Goal: Task Accomplishment & Management: Manage account settings

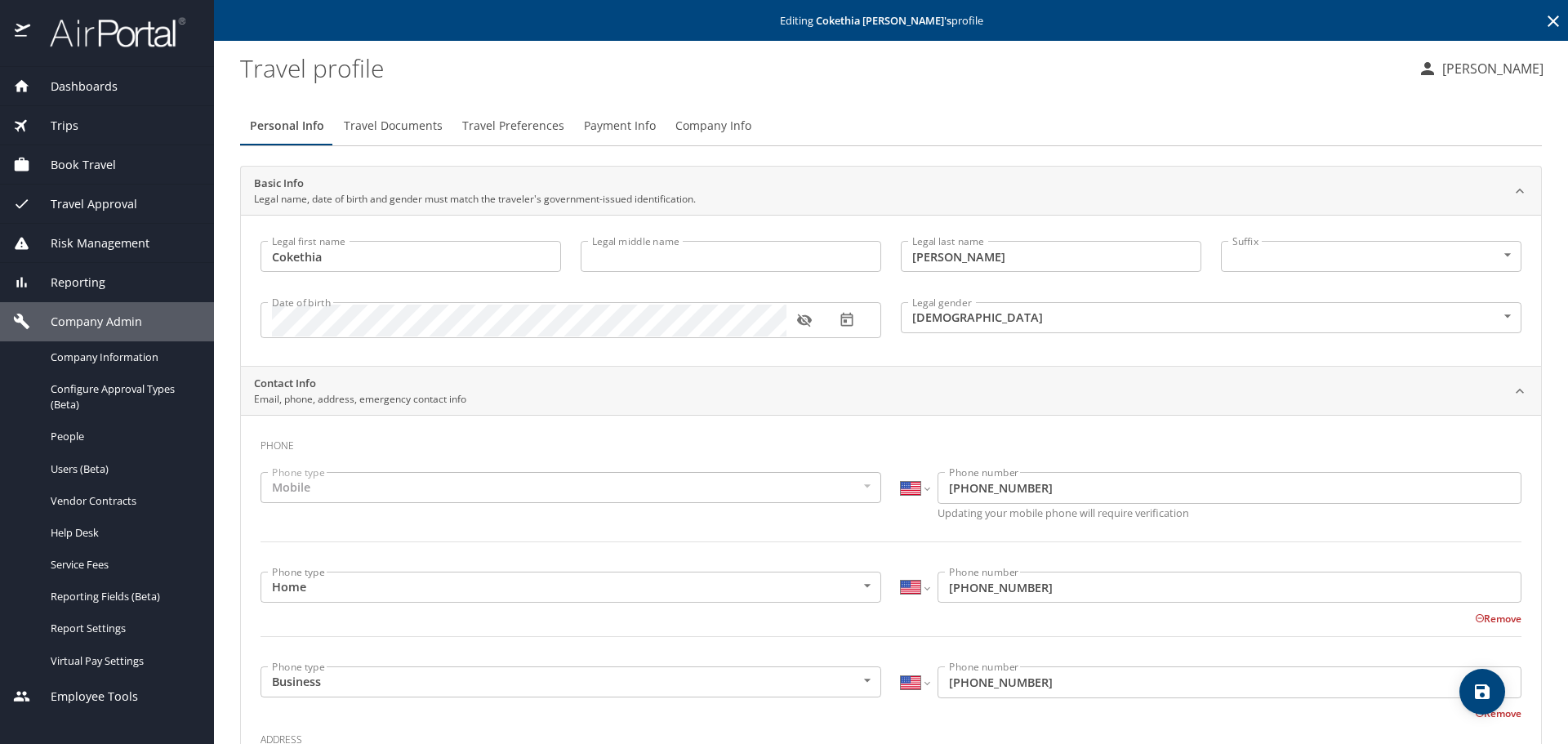
select select "US"
click at [1543, 19] on icon at bounding box center [1552, 20] width 19 height 19
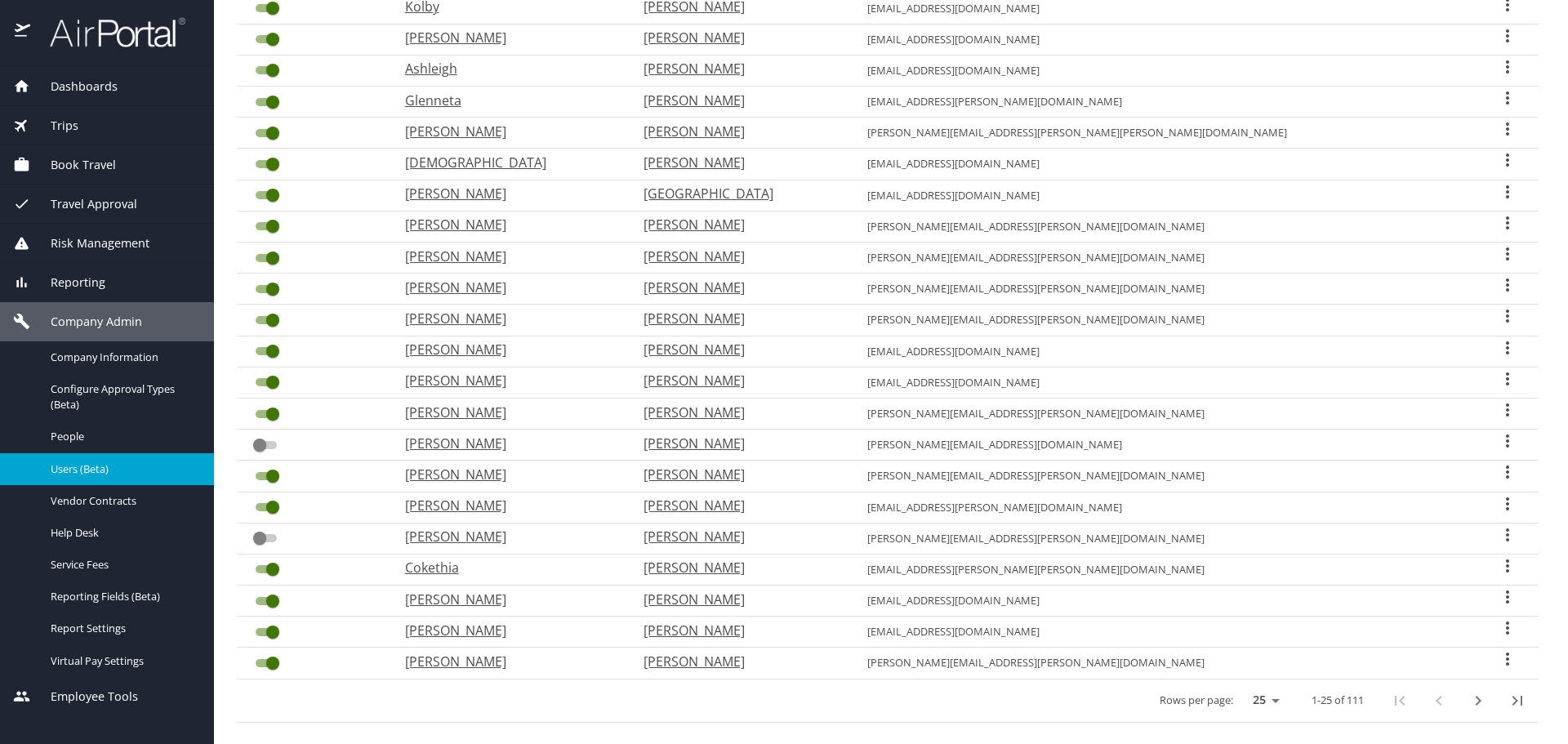
scroll to position [361, 0]
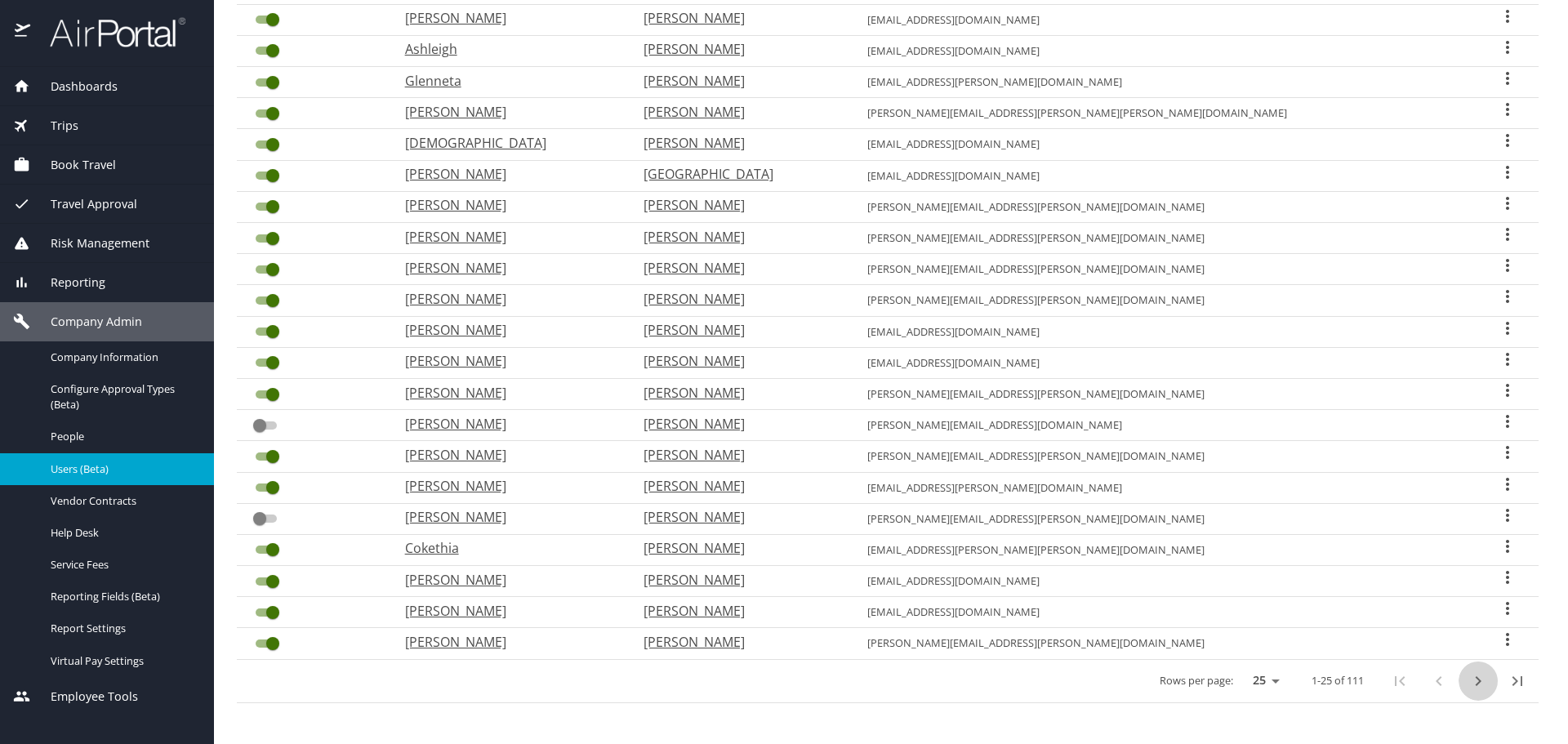
click at [1469, 682] on icon "next page" at bounding box center [1478, 680] width 19 height 19
checkbox input "true"
checkbox input "false"
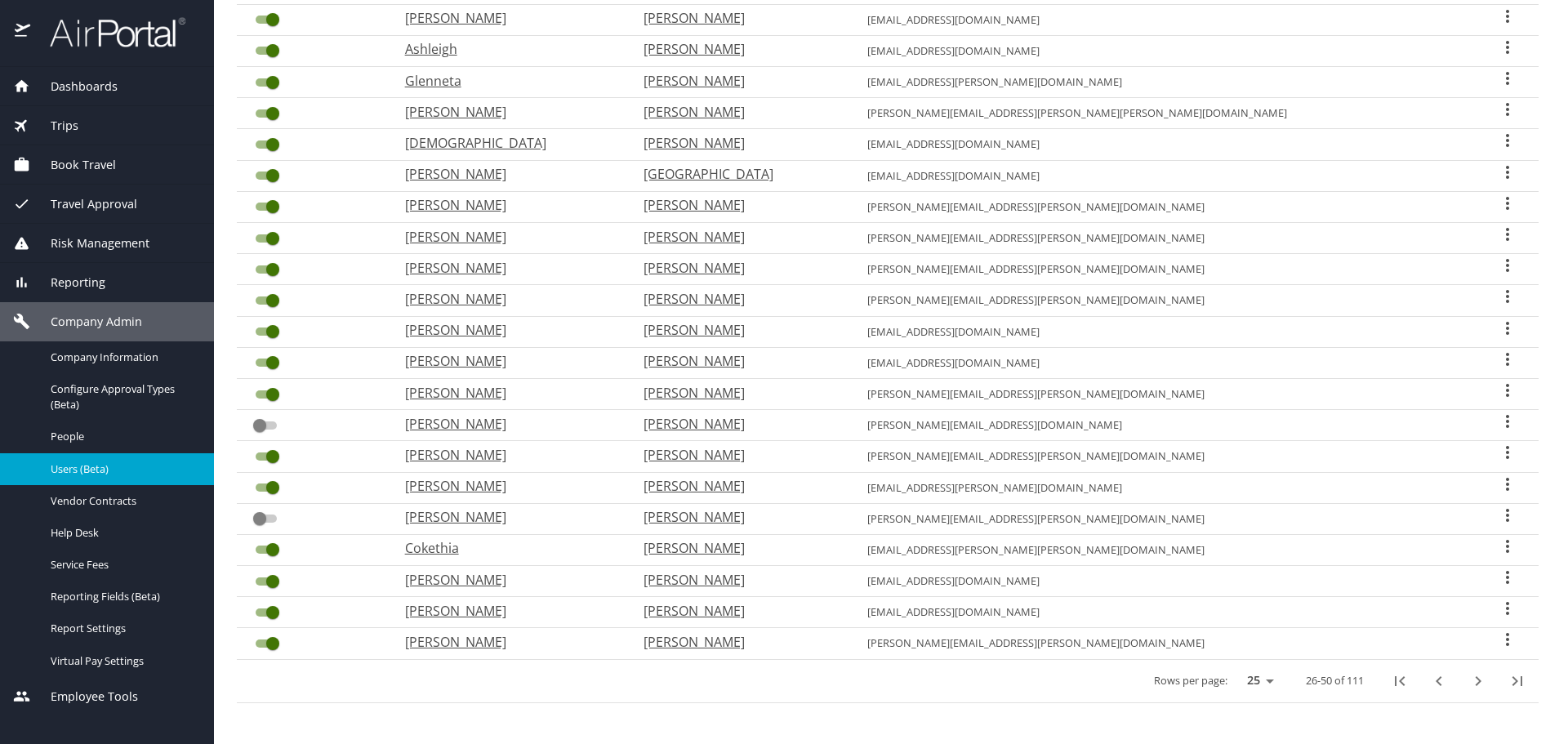
checkbox input "false"
checkbox input "true"
checkbox input "false"
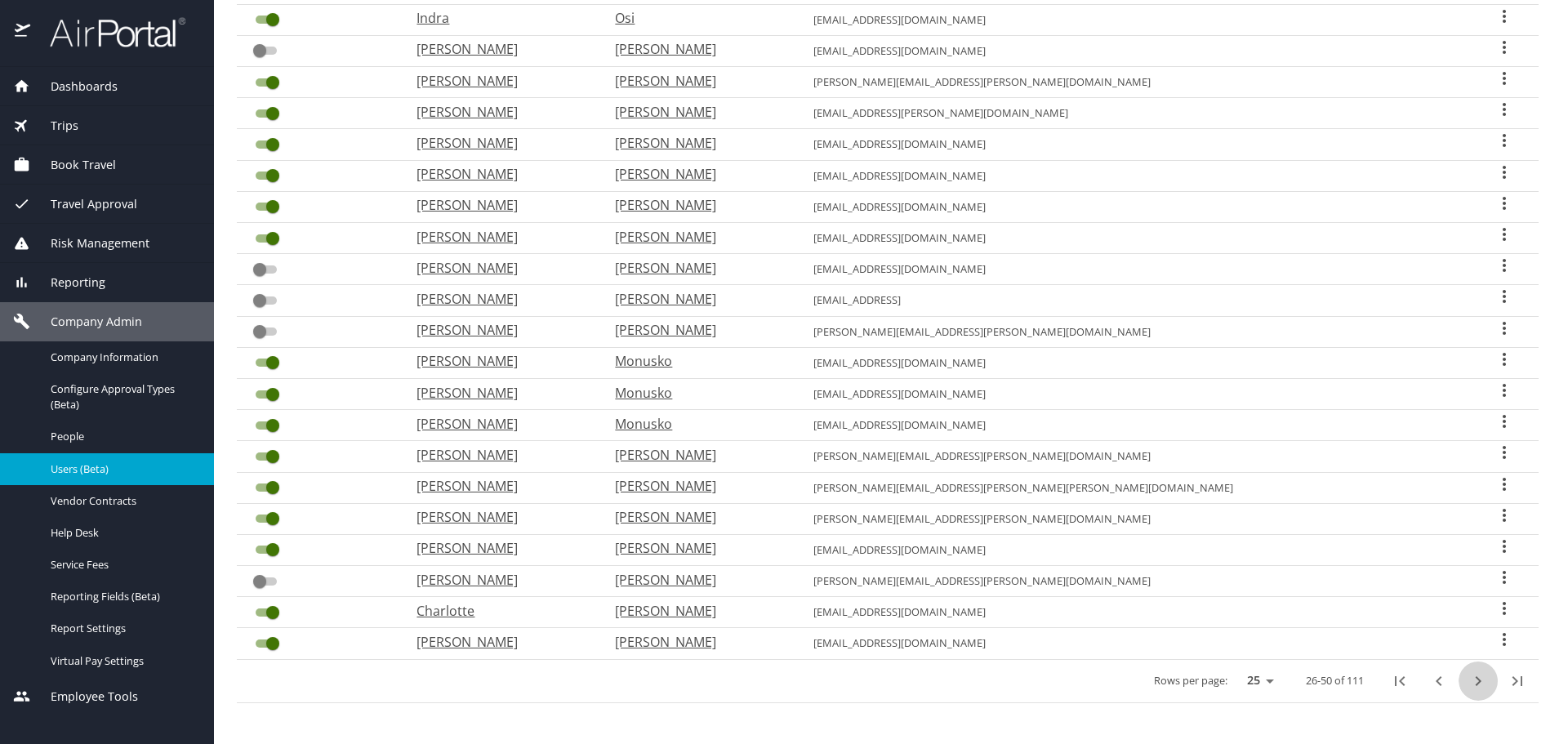
click at [1469, 682] on icon "next page" at bounding box center [1478, 680] width 19 height 19
checkbox input "false"
checkbox input "true"
checkbox input "false"
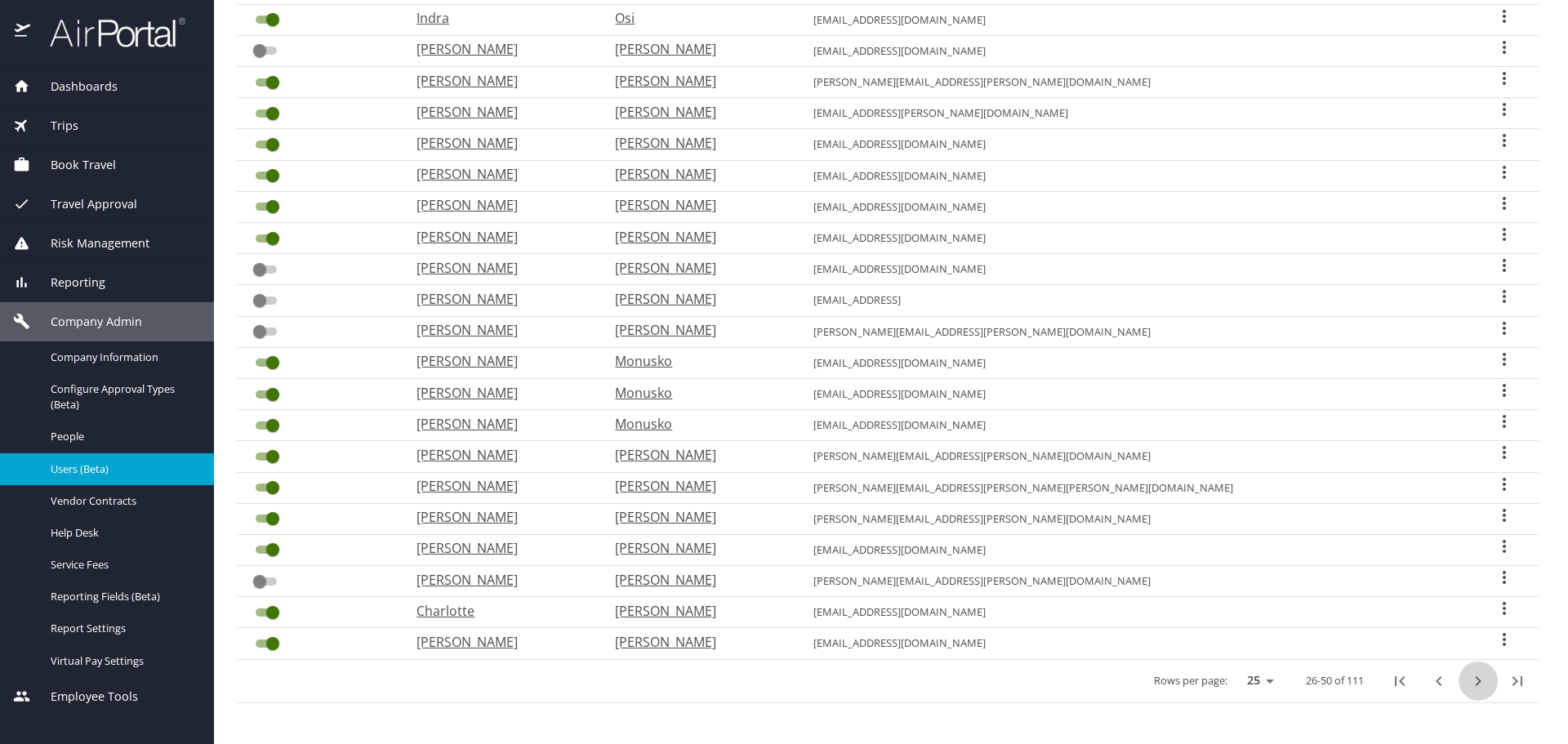
checkbox input "false"
checkbox input "true"
checkbox input "false"
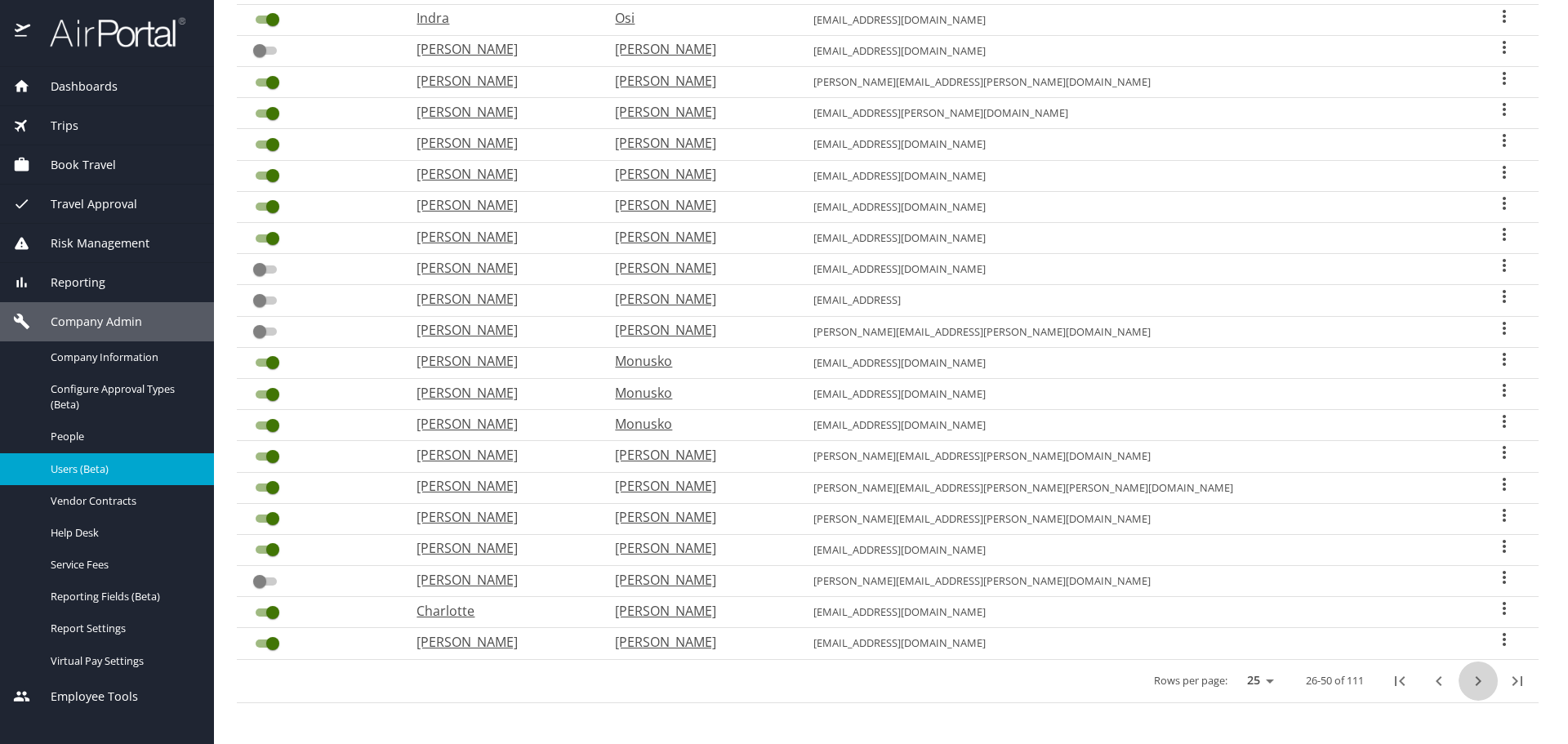
checkbox input "false"
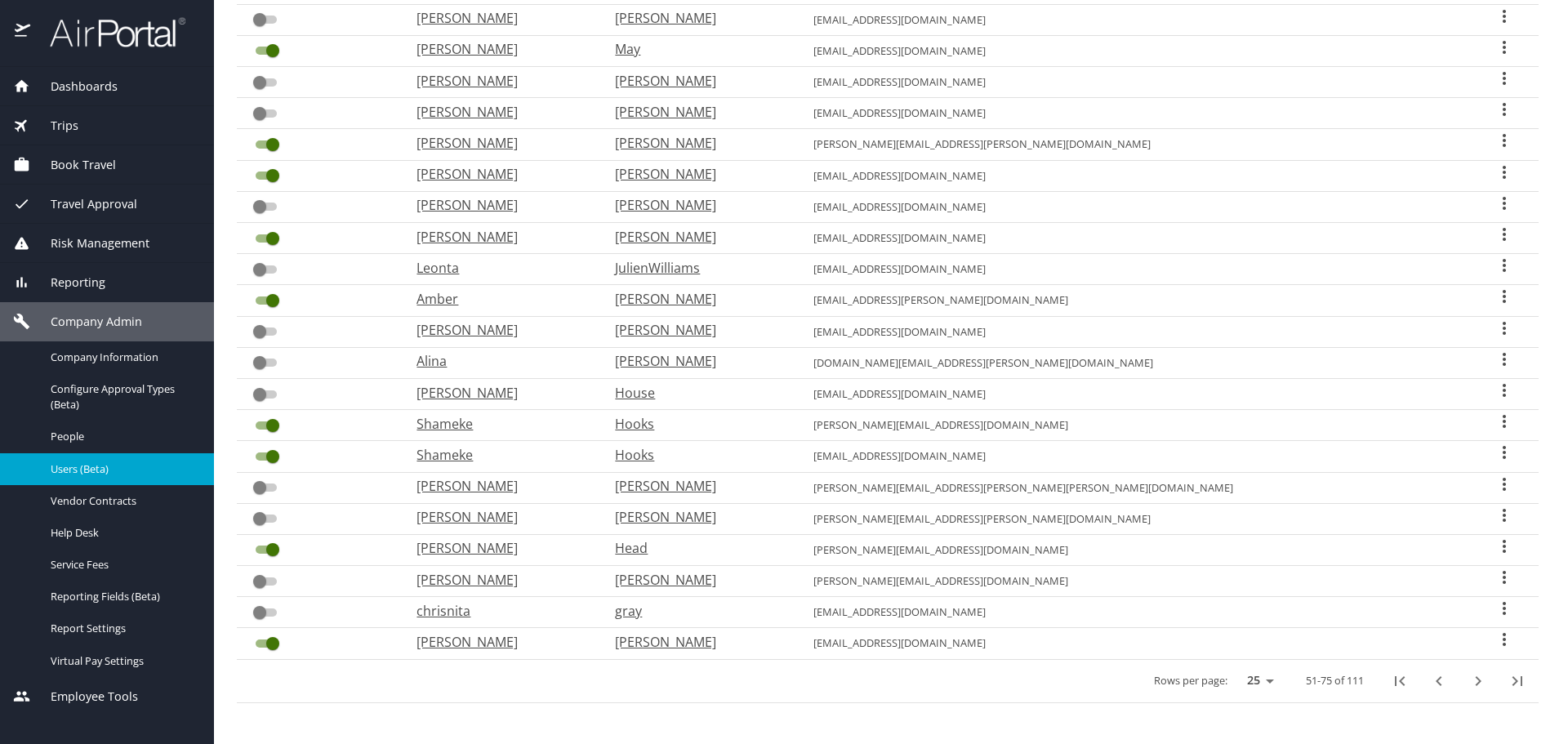
click at [1494, 642] on icon "User Search Table" at bounding box center [1504, 639] width 19 height 19
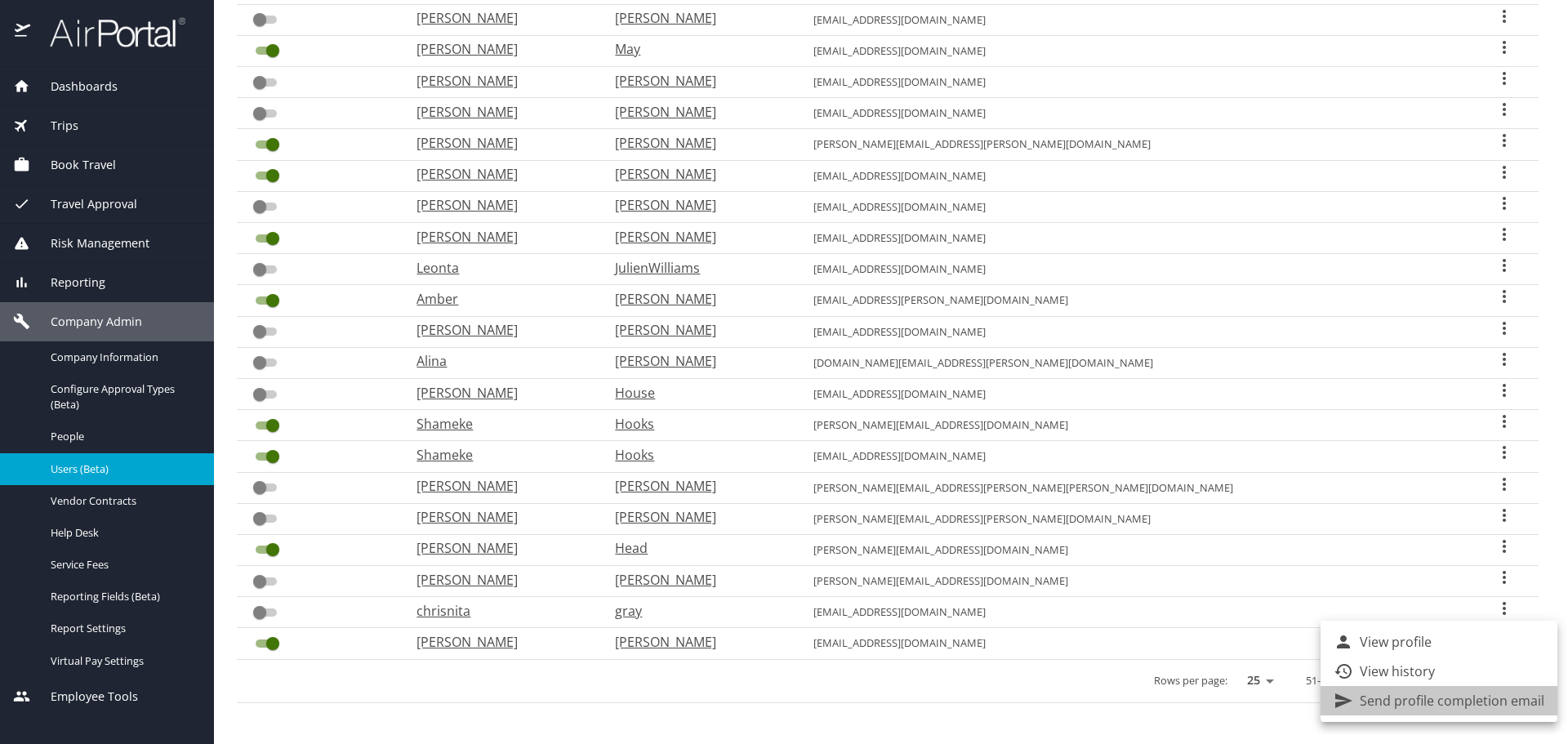
click at [1463, 697] on p "Send profile completion email" at bounding box center [1452, 700] width 184 height 19
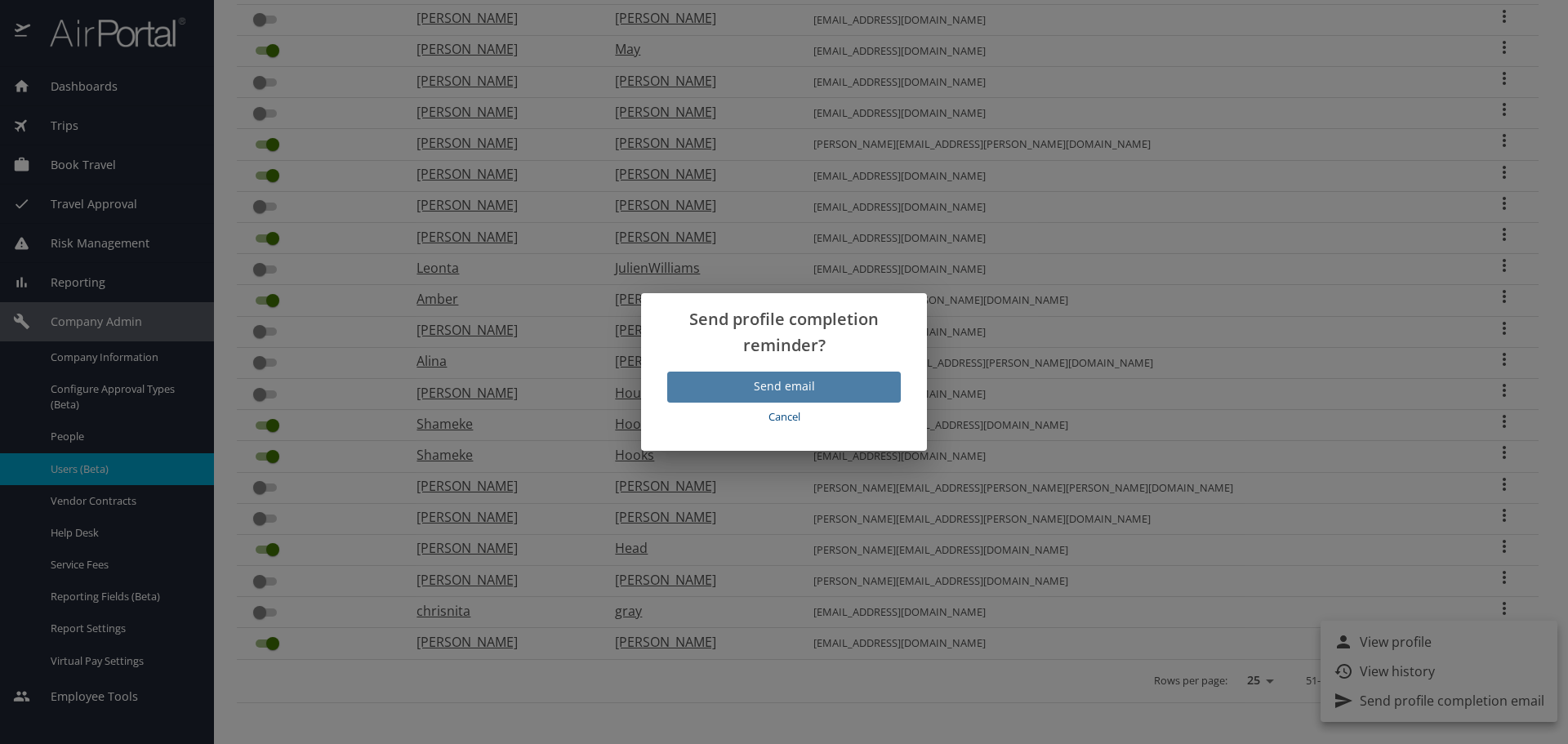
click at [783, 384] on span "Send email" at bounding box center [784, 387] width 207 height 20
